Goal: Task Accomplishment & Management: Use online tool/utility

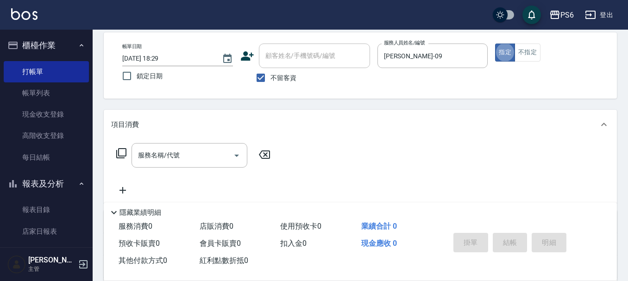
scroll to position [93, 0]
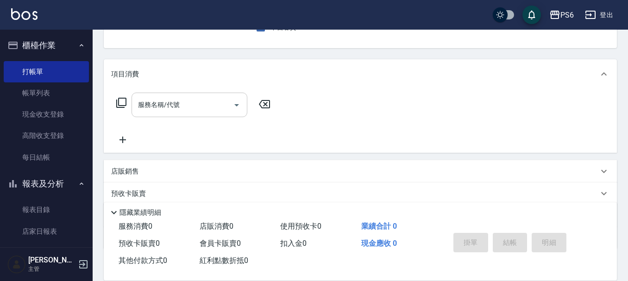
click at [195, 108] on input "服務名稱/代號" at bounding box center [183, 105] width 94 height 16
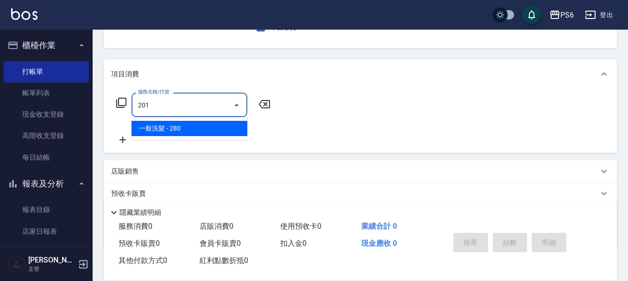
type input "一般洗髮(201)"
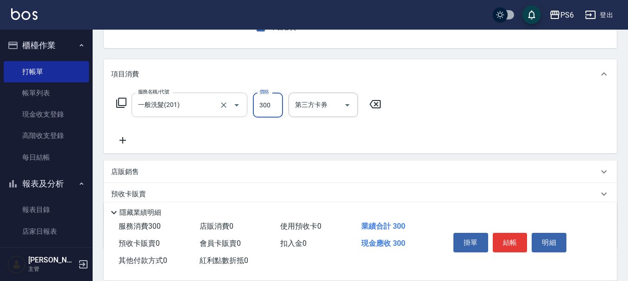
type input "300"
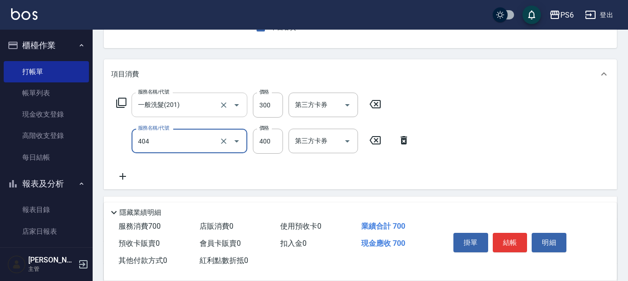
type input "B級剪髮(404)"
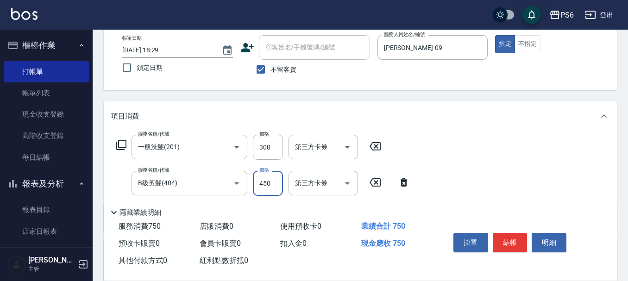
scroll to position [0, 0]
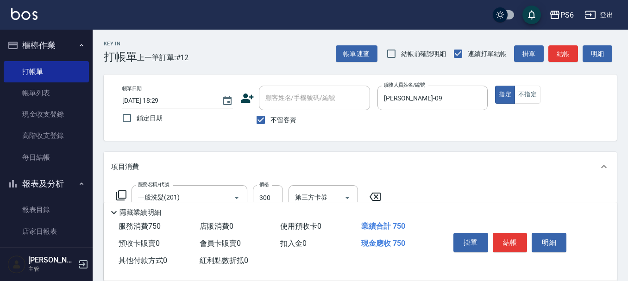
type input "450"
drag, startPoint x: 499, startPoint y: 249, endPoint x: 443, endPoint y: 238, distance: 57.9
click at [498, 248] on button "結帳" at bounding box center [510, 242] width 35 height 19
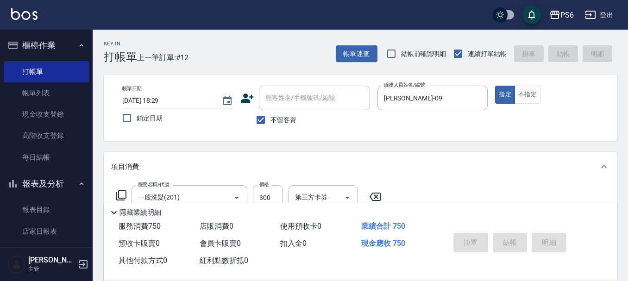
type input "2025/09/25 19:56"
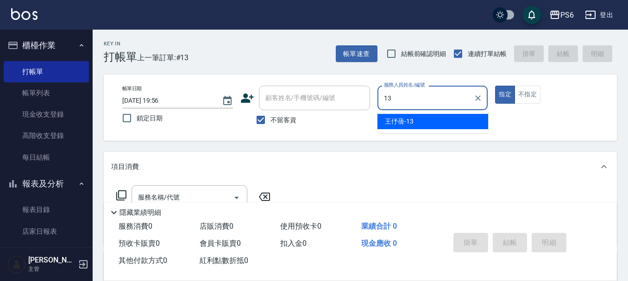
type input "王伃蒨-13"
type button "true"
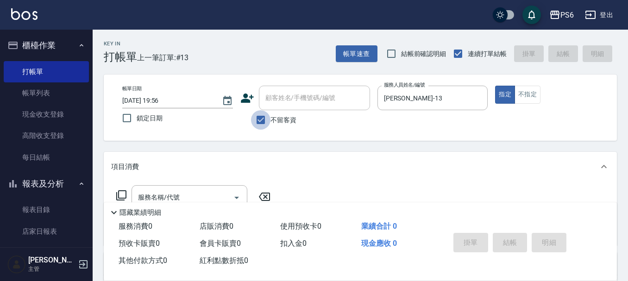
drag, startPoint x: 255, startPoint y: 121, endPoint x: 292, endPoint y: 94, distance: 45.8
click at [261, 115] on input "不留客資" at bounding box center [260, 119] width 19 height 19
checkbox input "false"
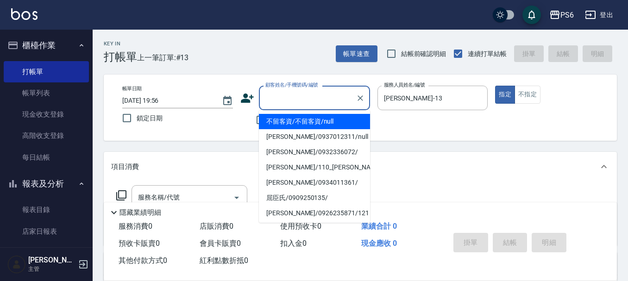
click at [292, 94] on div "顧客姓名/手機號碼/編號 顧客姓名/手機號碼/編號" at bounding box center [314, 98] width 111 height 25
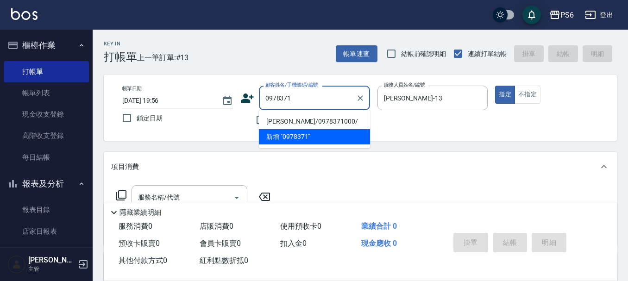
click at [339, 120] on li "郭于菲/0978371000/" at bounding box center [314, 121] width 111 height 15
type input "郭于菲/0978371000/"
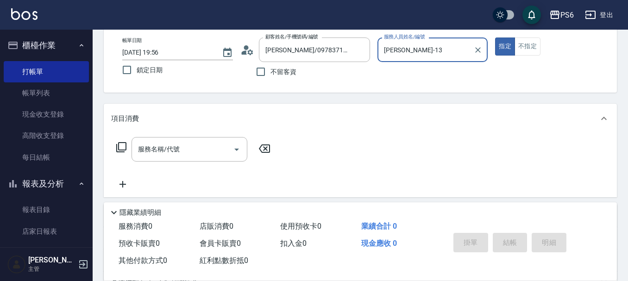
scroll to position [93, 0]
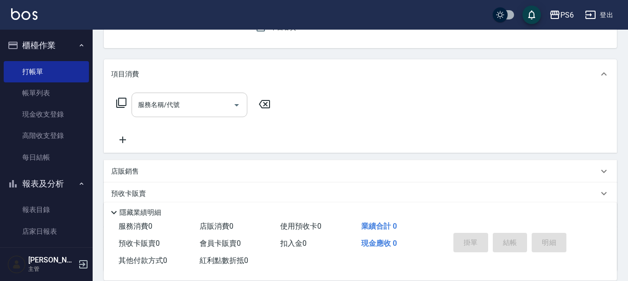
click at [201, 94] on div "服務名稱/代號" at bounding box center [189, 105] width 116 height 25
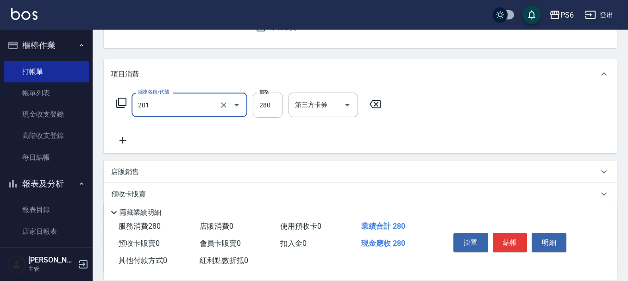
type input "一般洗髮(201)"
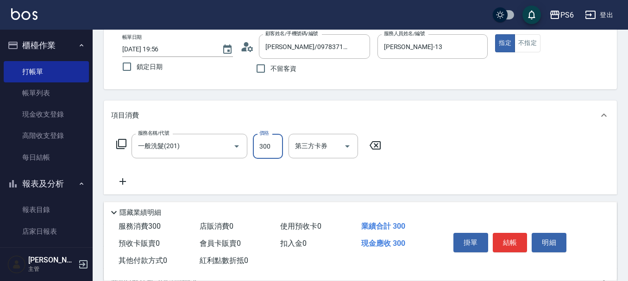
scroll to position [0, 0]
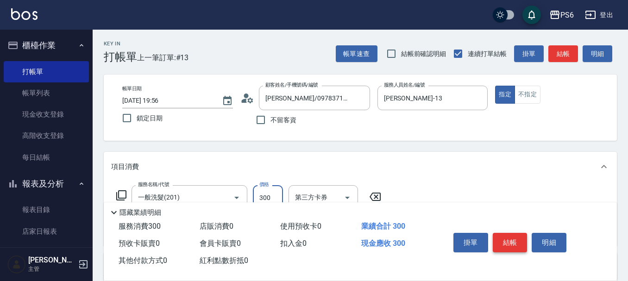
type input "300"
click at [516, 241] on button "結帳" at bounding box center [510, 242] width 35 height 19
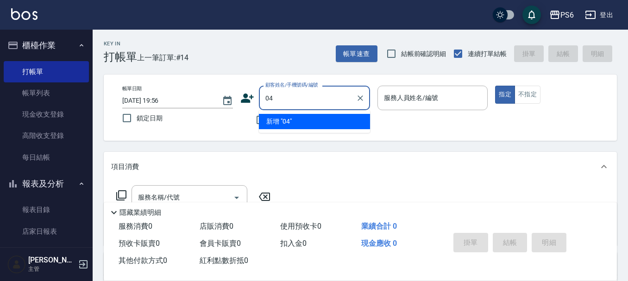
type input "0"
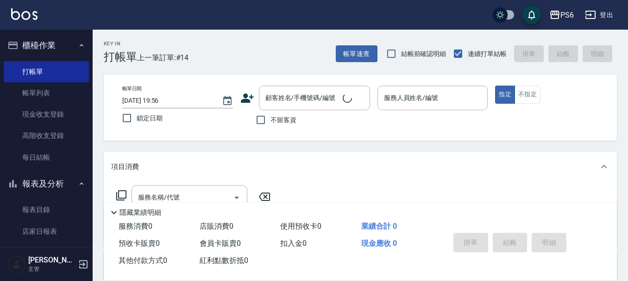
drag, startPoint x: 279, startPoint y: 35, endPoint x: 283, endPoint y: 126, distance: 90.8
click at [282, 46] on div "Key In 打帳單 上一筆訂單:#14 帳單速查 結帳前確認明細 連續打單結帳 掛單 結帳 明細" at bounding box center [355, 47] width 524 height 34
drag, startPoint x: 263, startPoint y: 123, endPoint x: 354, endPoint y: 91, distance: 96.6
click at [263, 122] on input "不留客資" at bounding box center [260, 119] width 19 height 19
checkbox input "true"
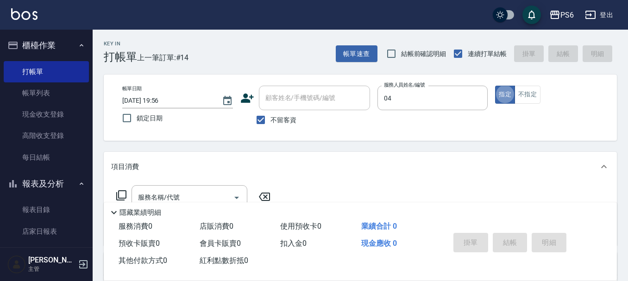
type input "吳婉瑜-04"
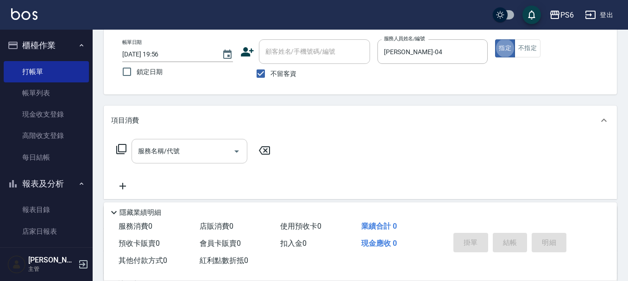
click at [178, 148] on div "服務名稱/代號 服務名稱/代號" at bounding box center [189, 151] width 116 height 25
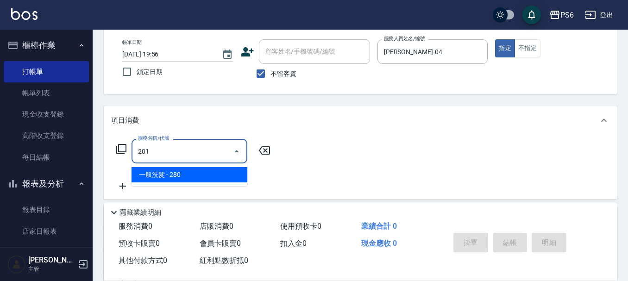
type input "一般洗髮(201)"
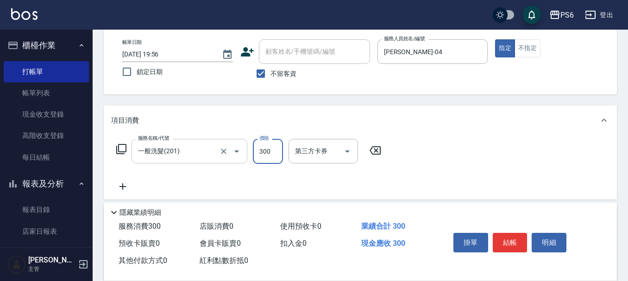
type input "300"
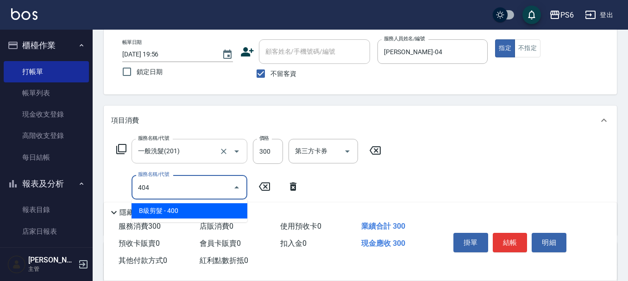
type input "B級剪髮(404)"
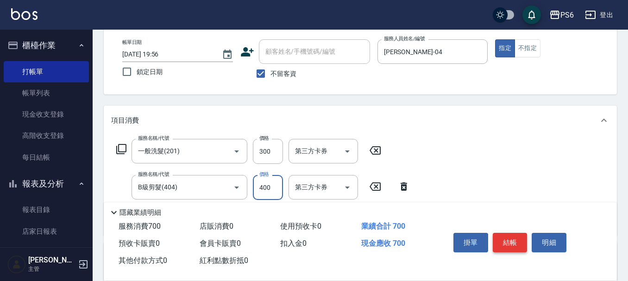
click at [509, 242] on button "結帳" at bounding box center [510, 242] width 35 height 19
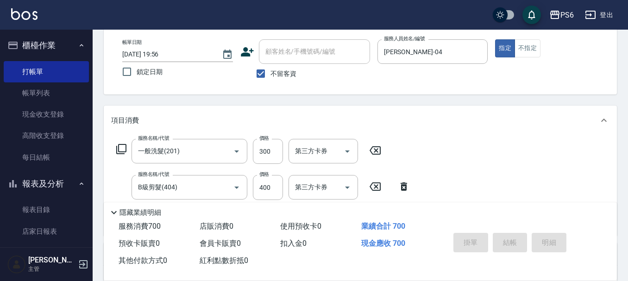
type input "2025/09/25 19:57"
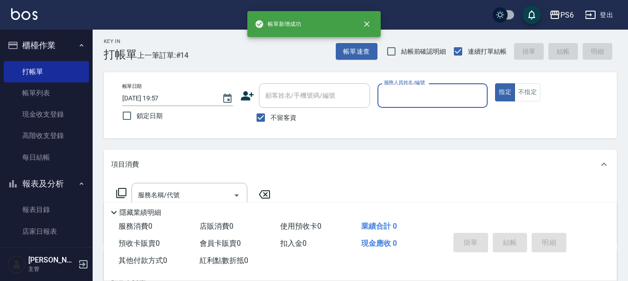
scroll to position [0, 0]
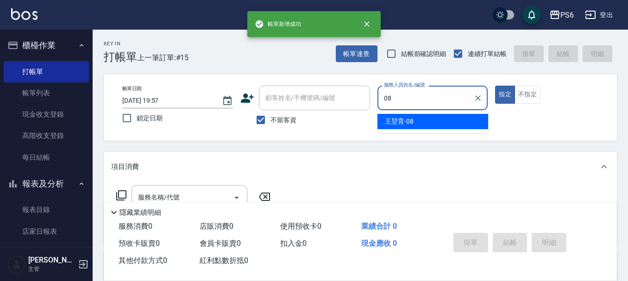
type input "0"
type input "康永偉-28"
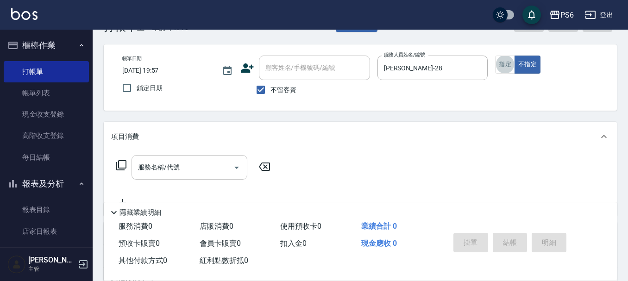
scroll to position [46, 0]
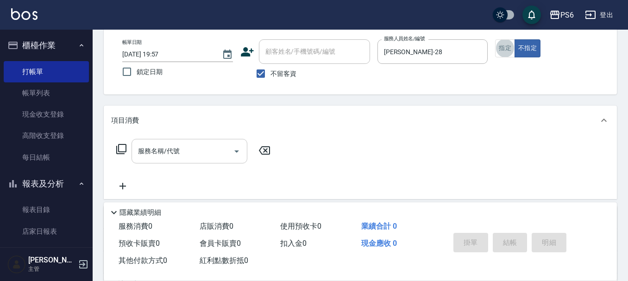
click at [228, 149] on input "服務名稱/代號" at bounding box center [183, 151] width 94 height 16
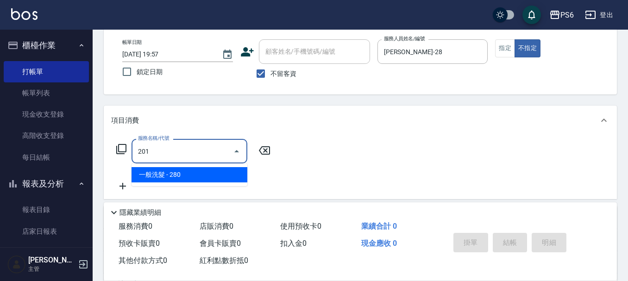
type input "一般洗髮(201)"
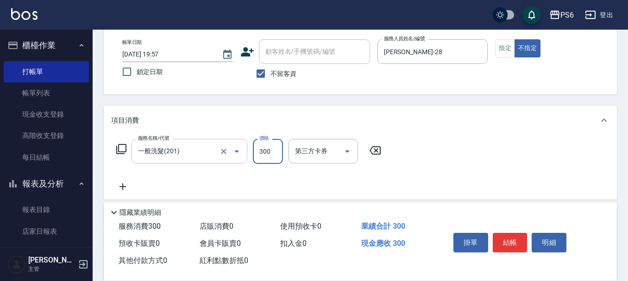
type input "300"
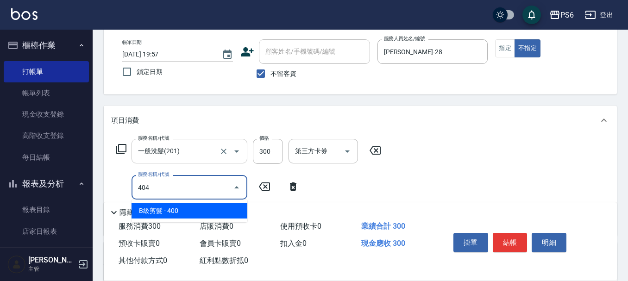
type input "B級剪髮(404)"
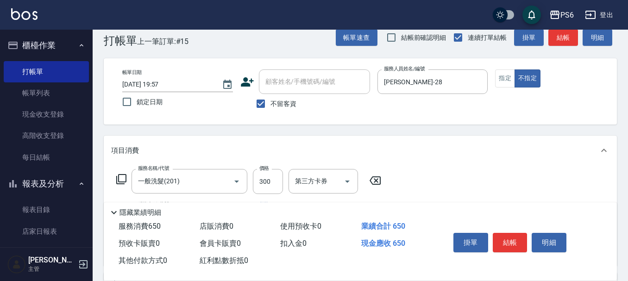
scroll to position [0, 0]
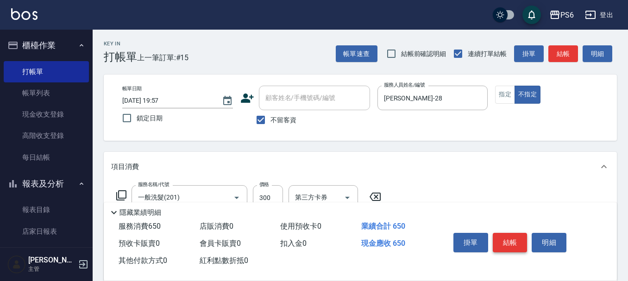
type input "350"
click at [515, 240] on button "結帳" at bounding box center [510, 242] width 35 height 19
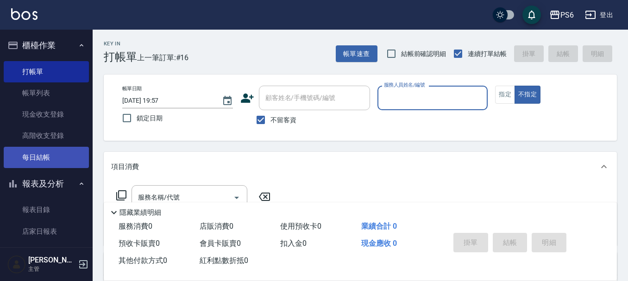
click at [53, 159] on link "每日結帳" at bounding box center [46, 157] width 85 height 21
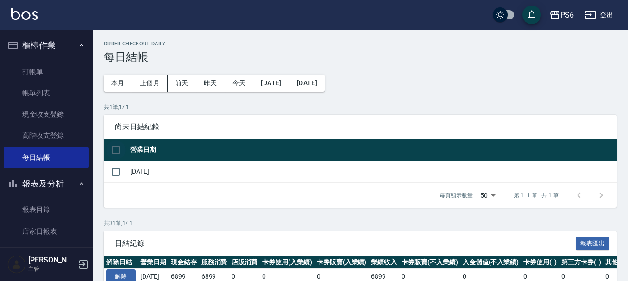
click at [121, 149] on input "checkbox" at bounding box center [115, 149] width 19 height 19
checkbox input "true"
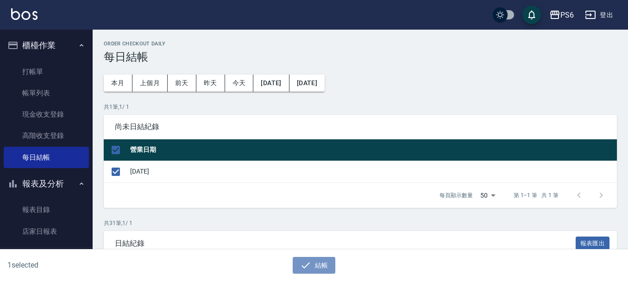
drag, startPoint x: 327, startPoint y: 267, endPoint x: 290, endPoint y: 123, distance: 148.3
click at [327, 265] on button "結帳" at bounding box center [314, 265] width 43 height 17
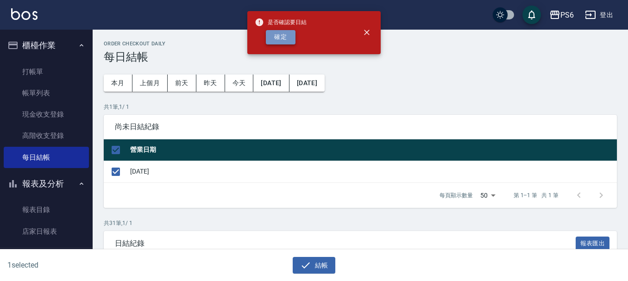
click at [288, 42] on button "確定" at bounding box center [281, 37] width 30 height 14
checkbox input "false"
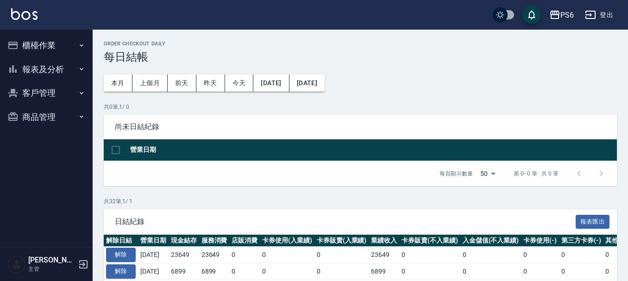
click at [74, 70] on button "報表及分析" at bounding box center [46, 69] width 85 height 24
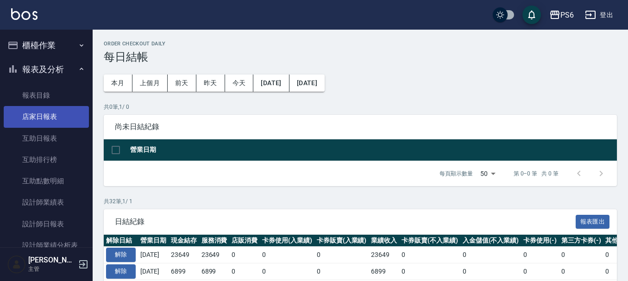
click at [58, 119] on link "店家日報表" at bounding box center [46, 116] width 85 height 21
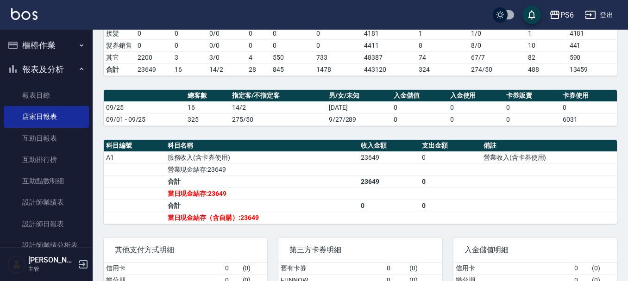
scroll to position [290, 0]
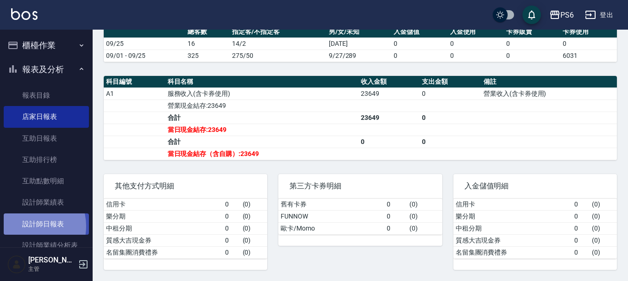
click at [29, 226] on link "設計師日報表" at bounding box center [46, 223] width 85 height 21
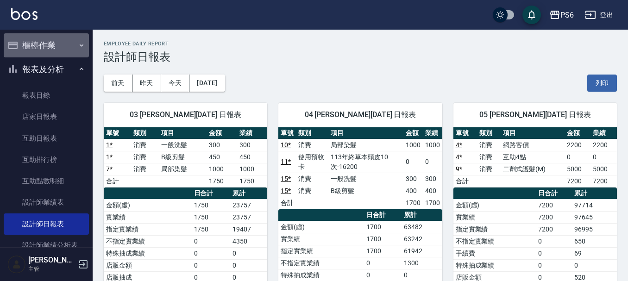
click at [70, 52] on button "櫃檯作業" at bounding box center [46, 45] width 85 height 24
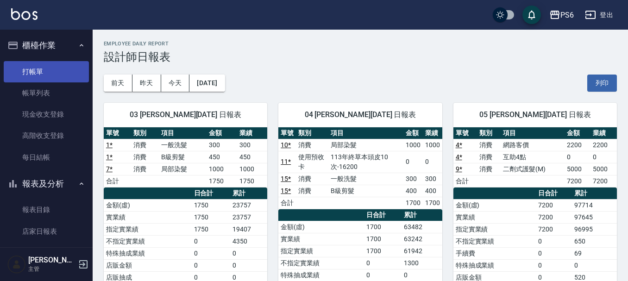
click at [66, 78] on link "打帳單" at bounding box center [46, 71] width 85 height 21
